Goal: Browse casually: Explore the website without a specific task or goal

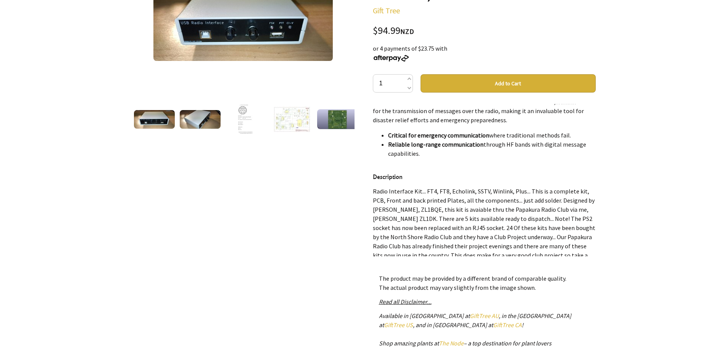
scroll to position [114, 0]
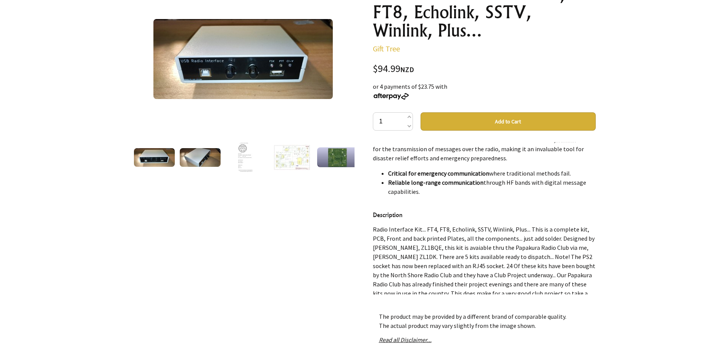
click at [230, 68] on img at bounding box center [242, 59] width 179 height 80
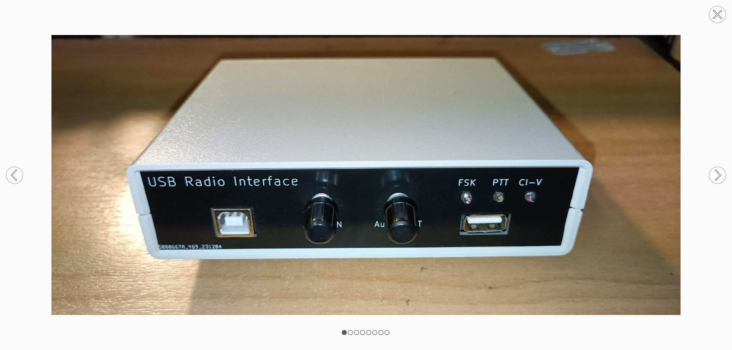
click at [716, 177] on circle at bounding box center [717, 175] width 17 height 17
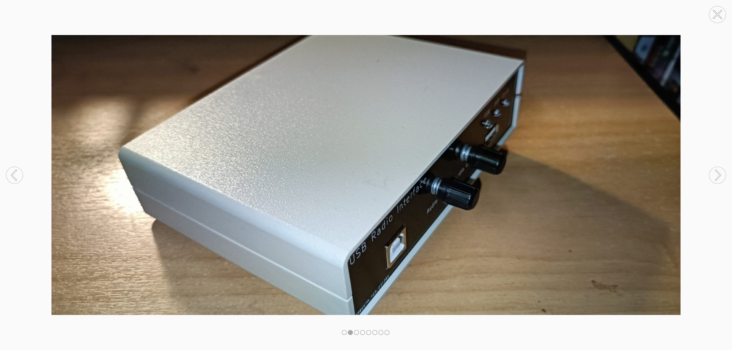
click at [716, 177] on circle at bounding box center [717, 175] width 17 height 17
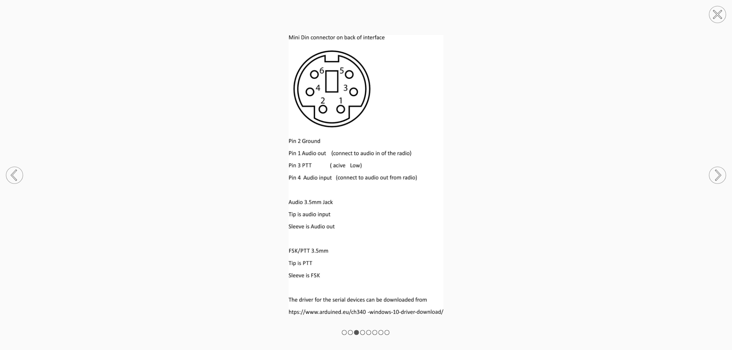
click at [719, 176] on circle at bounding box center [717, 175] width 17 height 17
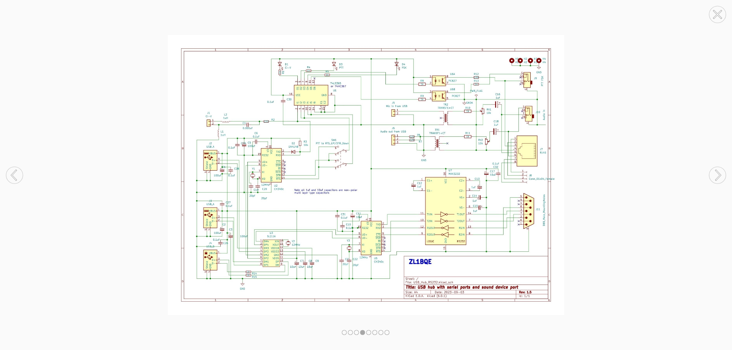
click at [716, 175] on circle at bounding box center [717, 175] width 17 height 17
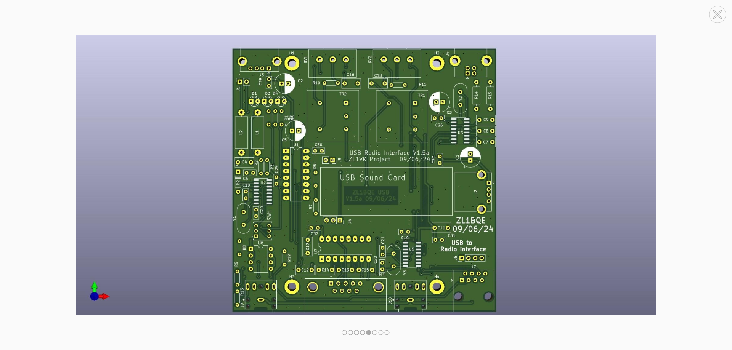
click at [716, 175] on circle at bounding box center [717, 175] width 17 height 17
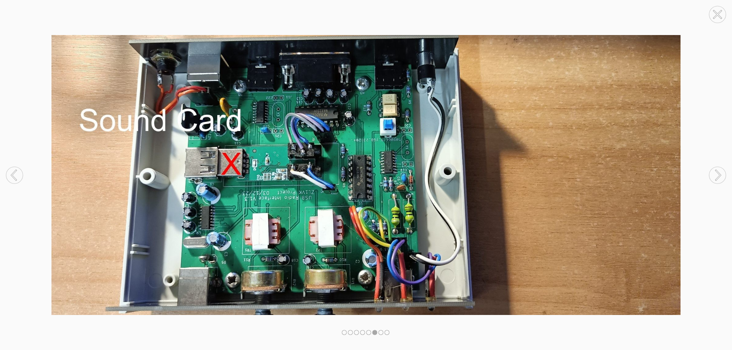
click at [716, 174] on circle at bounding box center [717, 175] width 17 height 17
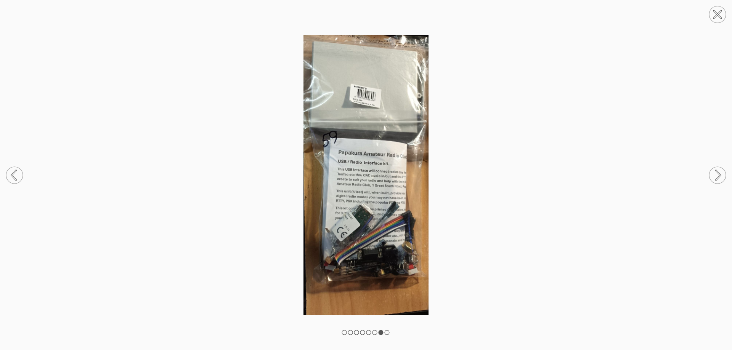
click at [17, 176] on circle at bounding box center [14, 175] width 17 height 17
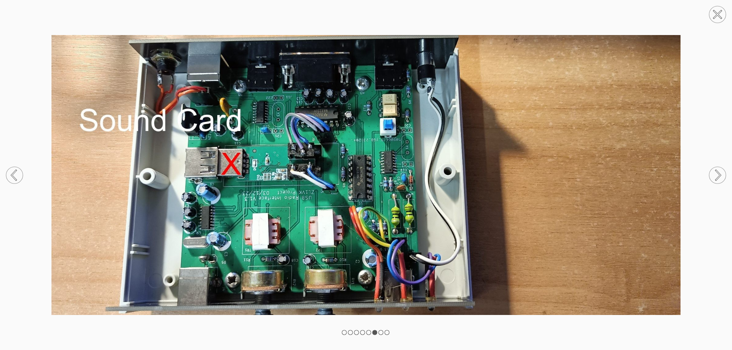
click at [717, 176] on circle at bounding box center [717, 175] width 17 height 17
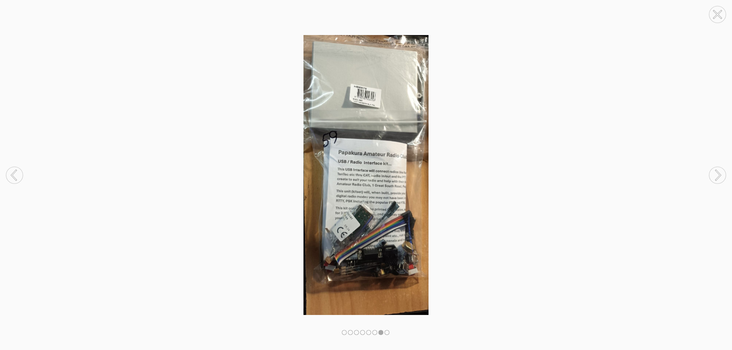
click at [712, 174] on circle at bounding box center [717, 175] width 17 height 17
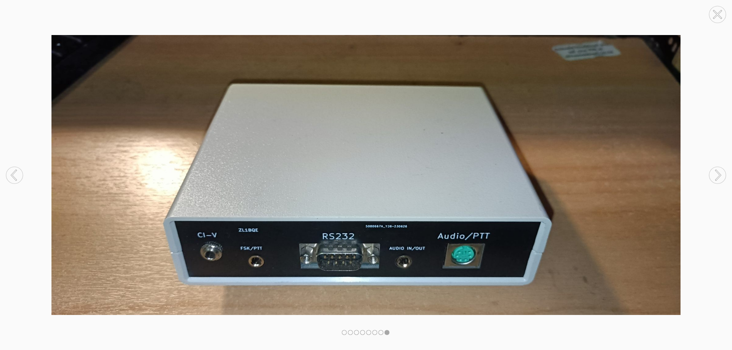
click at [711, 173] on circle at bounding box center [717, 175] width 17 height 17
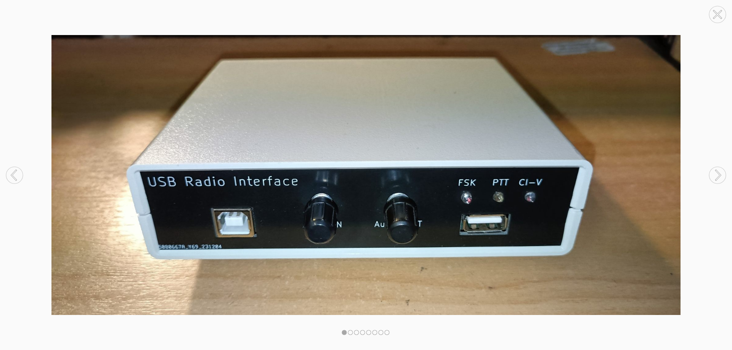
click at [711, 173] on circle at bounding box center [717, 175] width 17 height 17
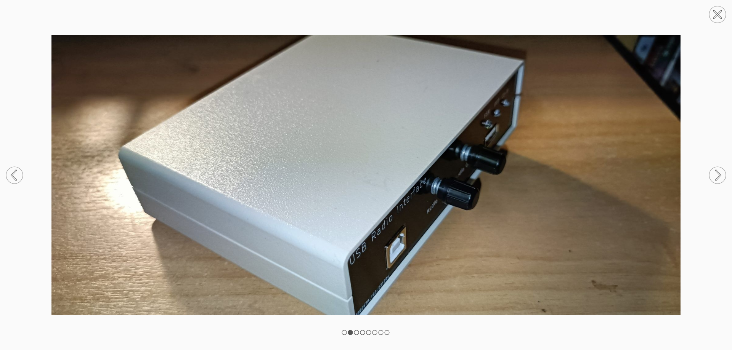
click at [711, 173] on circle at bounding box center [717, 175] width 17 height 17
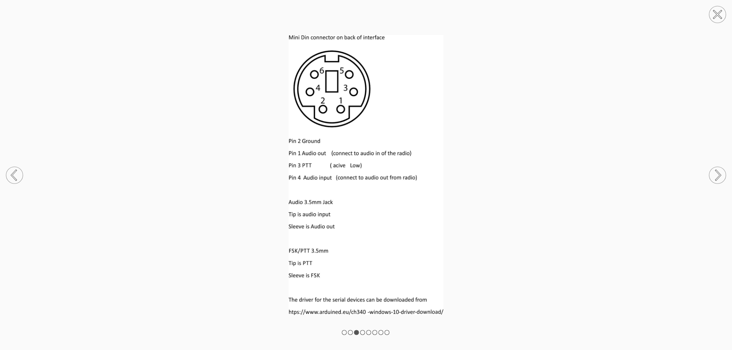
click at [719, 16] on icon at bounding box center [718, 15] width 8 height 8
